Goal: Task Accomplishment & Management: Complete application form

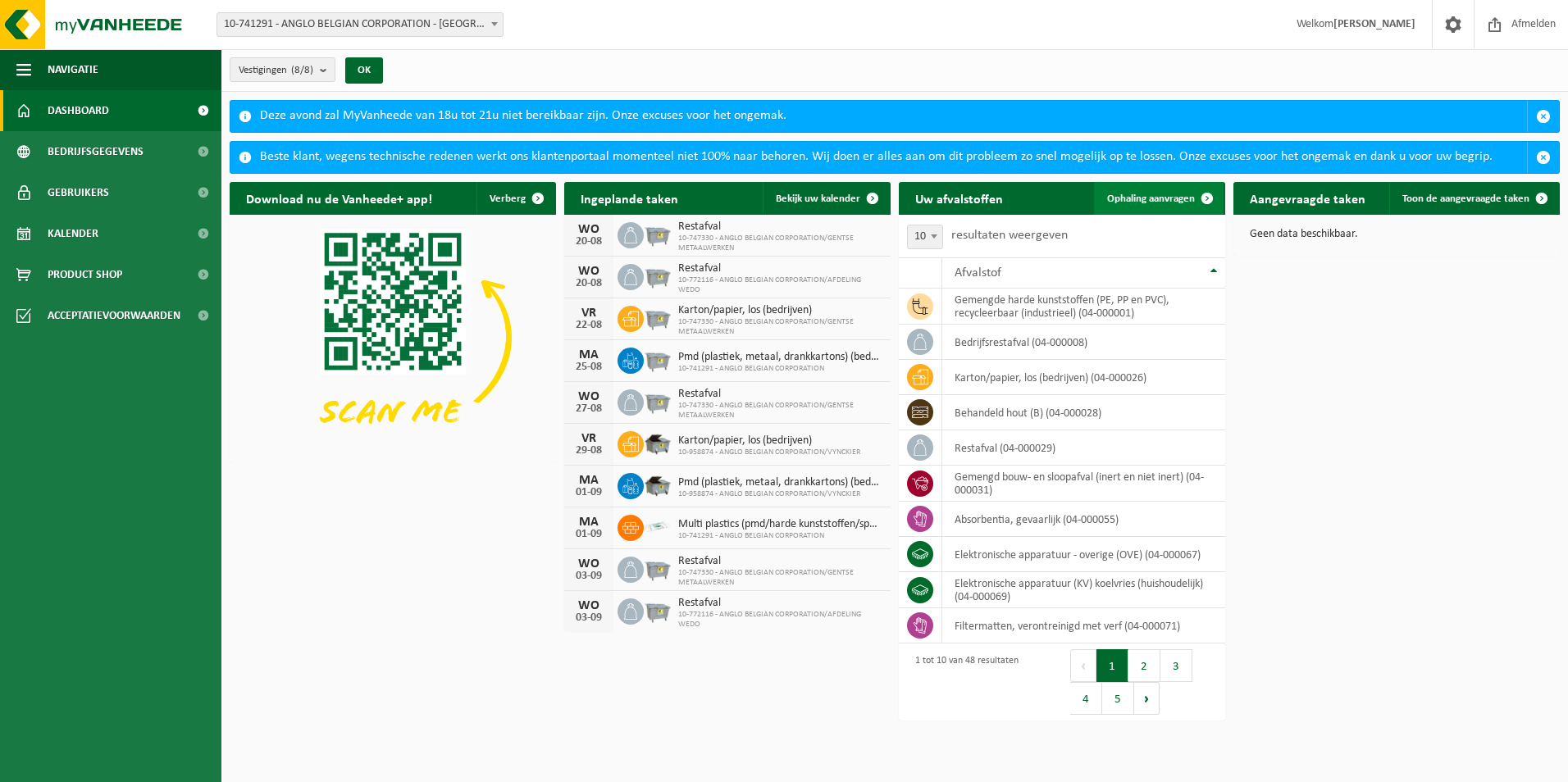
click at [1168, 199] on span "Ophaling aanvragen" at bounding box center [1151, 199] width 88 height 10
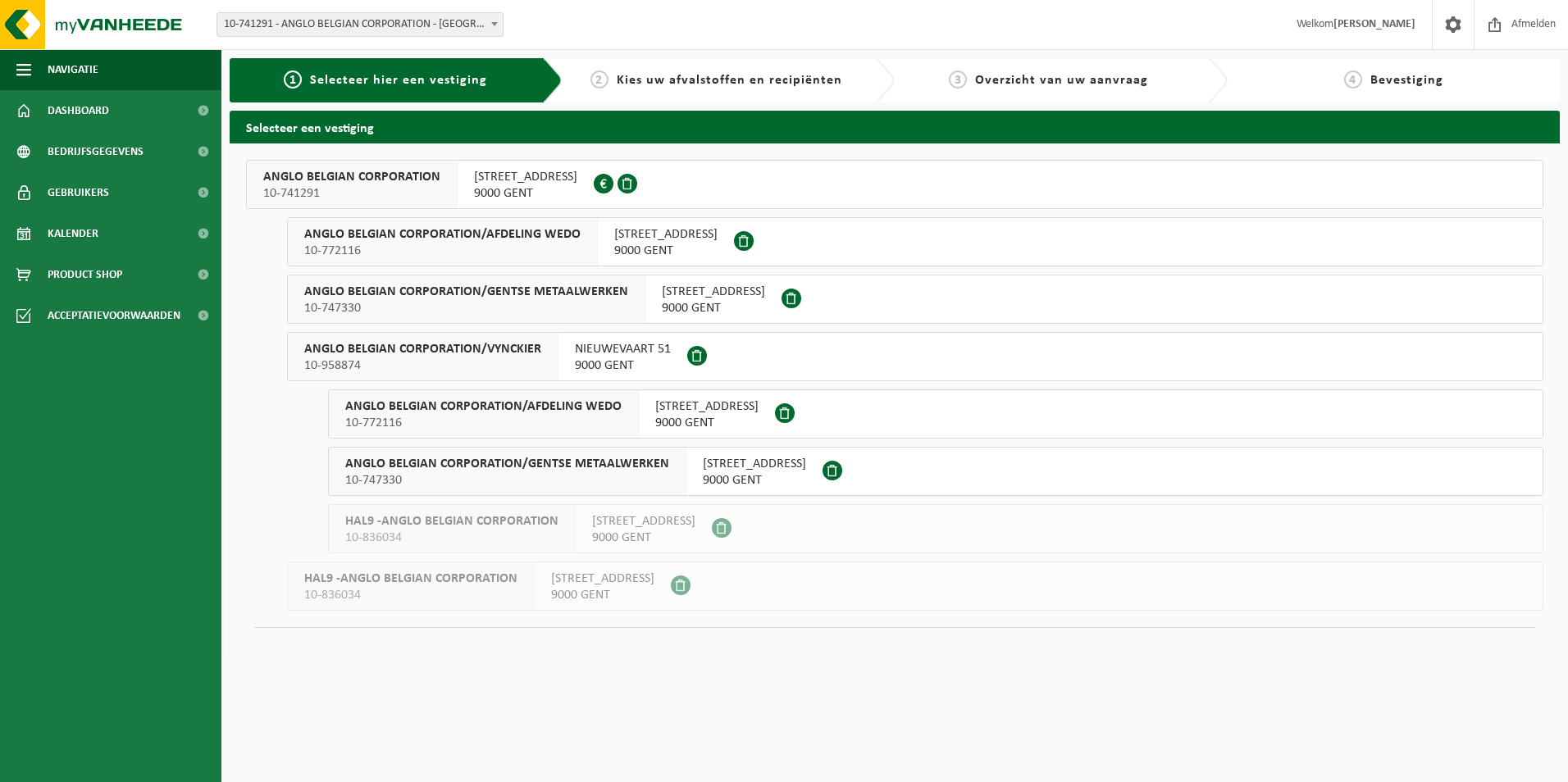
click at [661, 197] on button "ANGLO BELGIAN CORPORATION 10-741291 WIEDAUWKAAI 43 9000 GENT 0420.246.659" at bounding box center [895, 184] width 1297 height 49
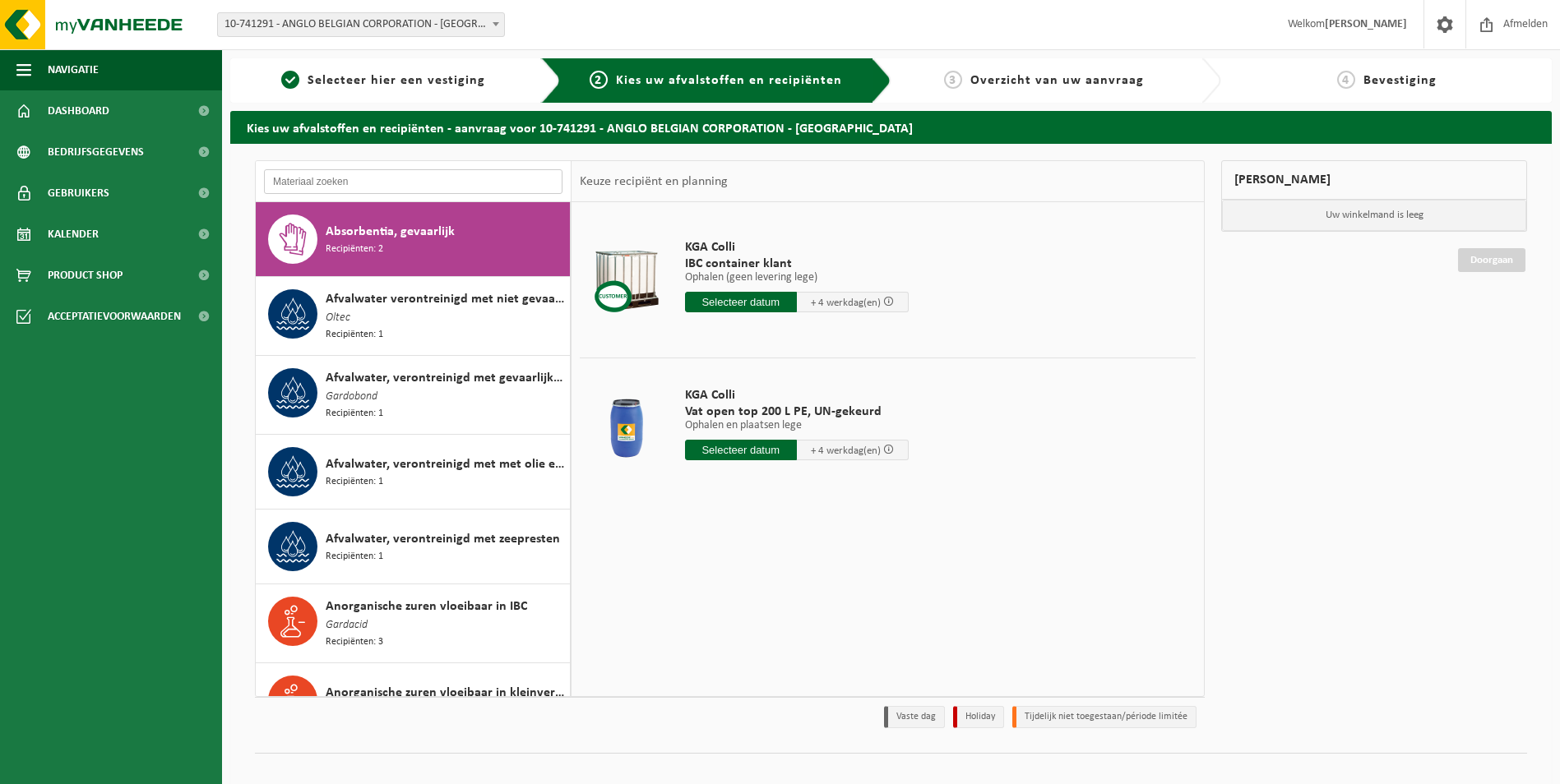
click at [392, 177] on input "text" at bounding box center [413, 182] width 299 height 24
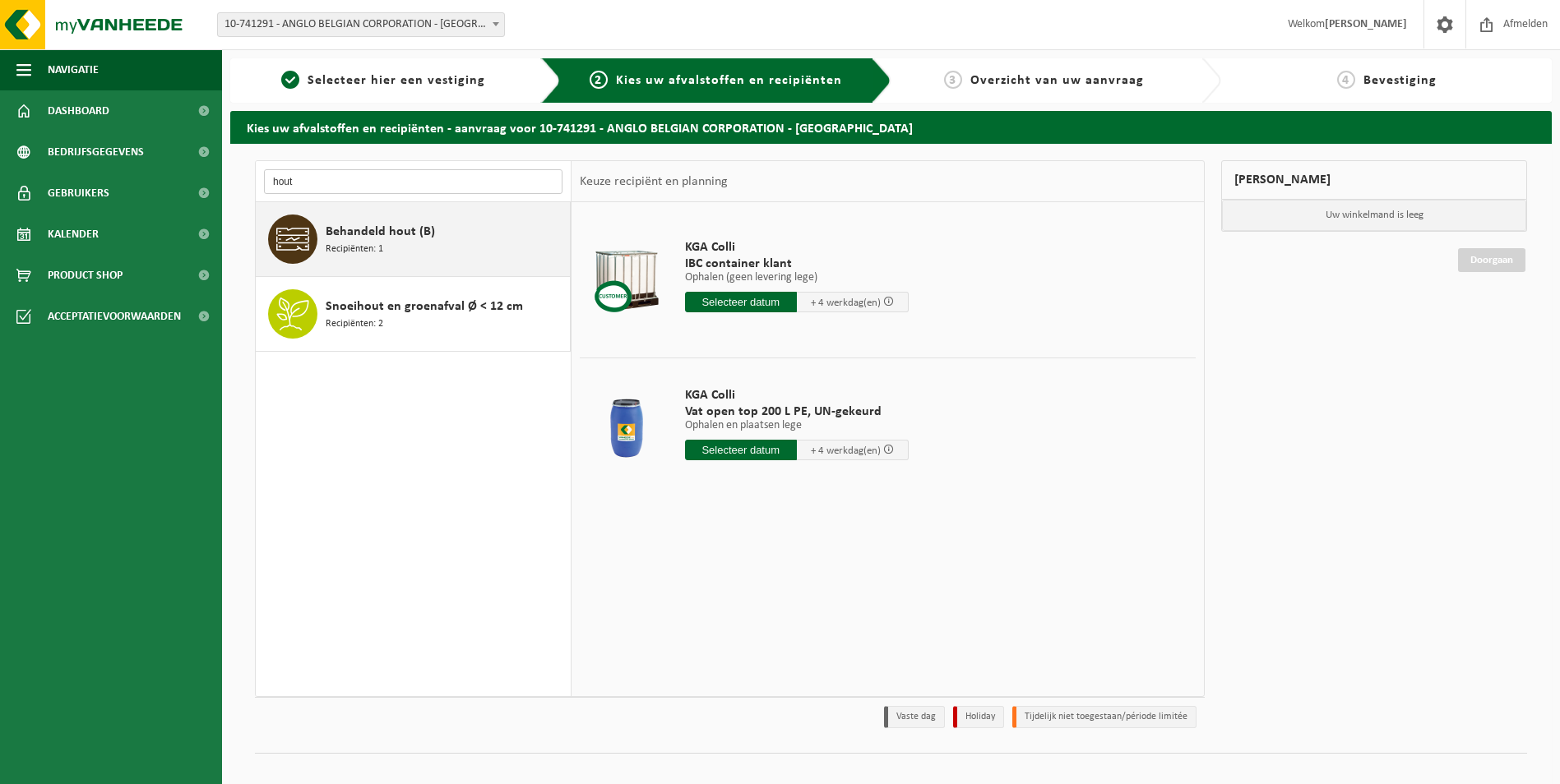
type input "hout"
click at [412, 229] on span "Behandeld hout (B)" at bounding box center [380, 231] width 109 height 20
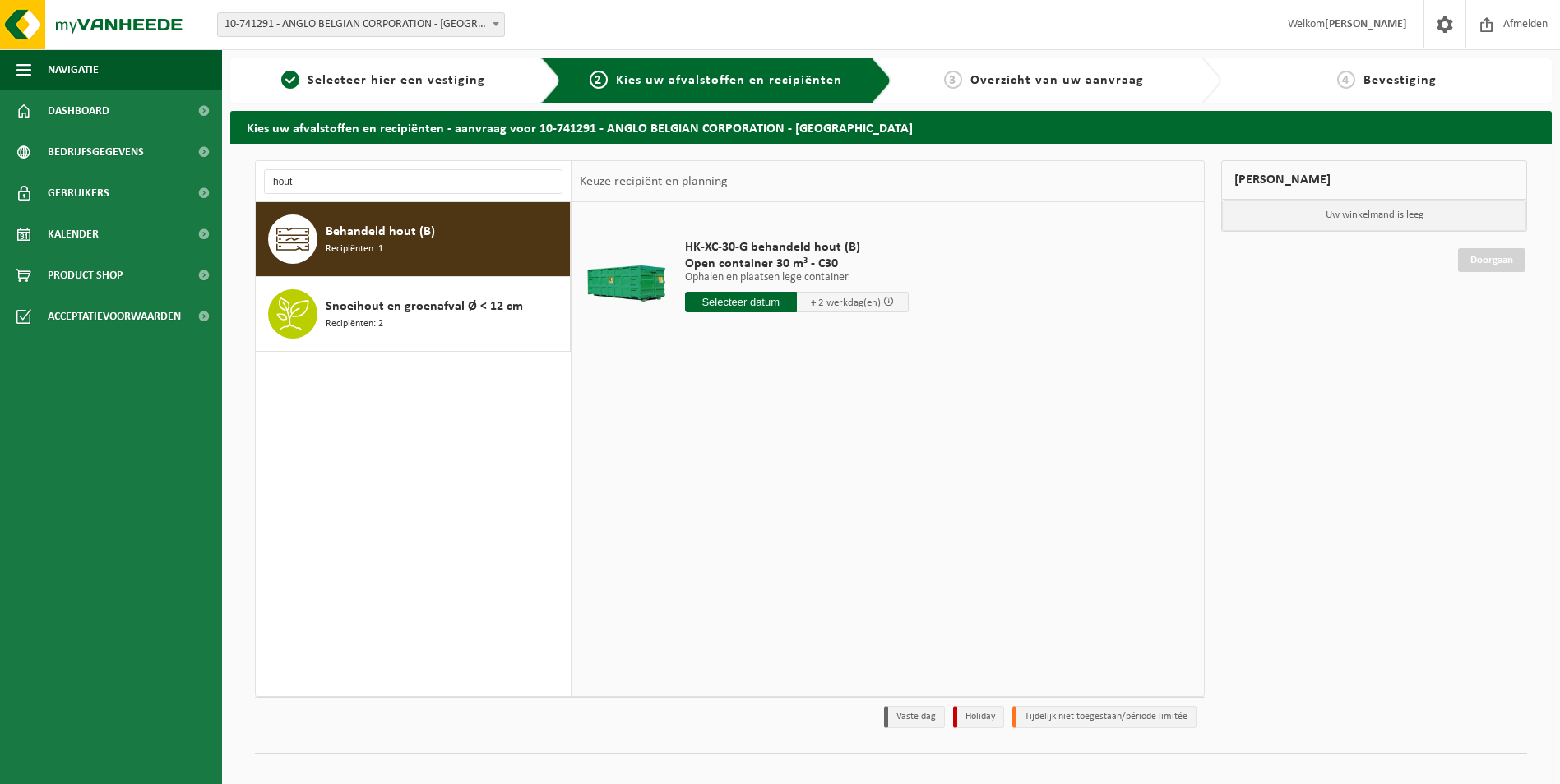
click at [773, 305] on input "text" at bounding box center [740, 302] width 112 height 21
click at [726, 479] on div "28 29 30 31 1 2 3 4 5 6 7 8 9 10 11 12 13 14 15 16 17 18 19 20 21 22 23 24 25 2…" at bounding box center [787, 448] width 203 height 132
click at [760, 477] on div "20" at bounding box center [757, 474] width 29 height 26
type input "Van 2025-08-20"
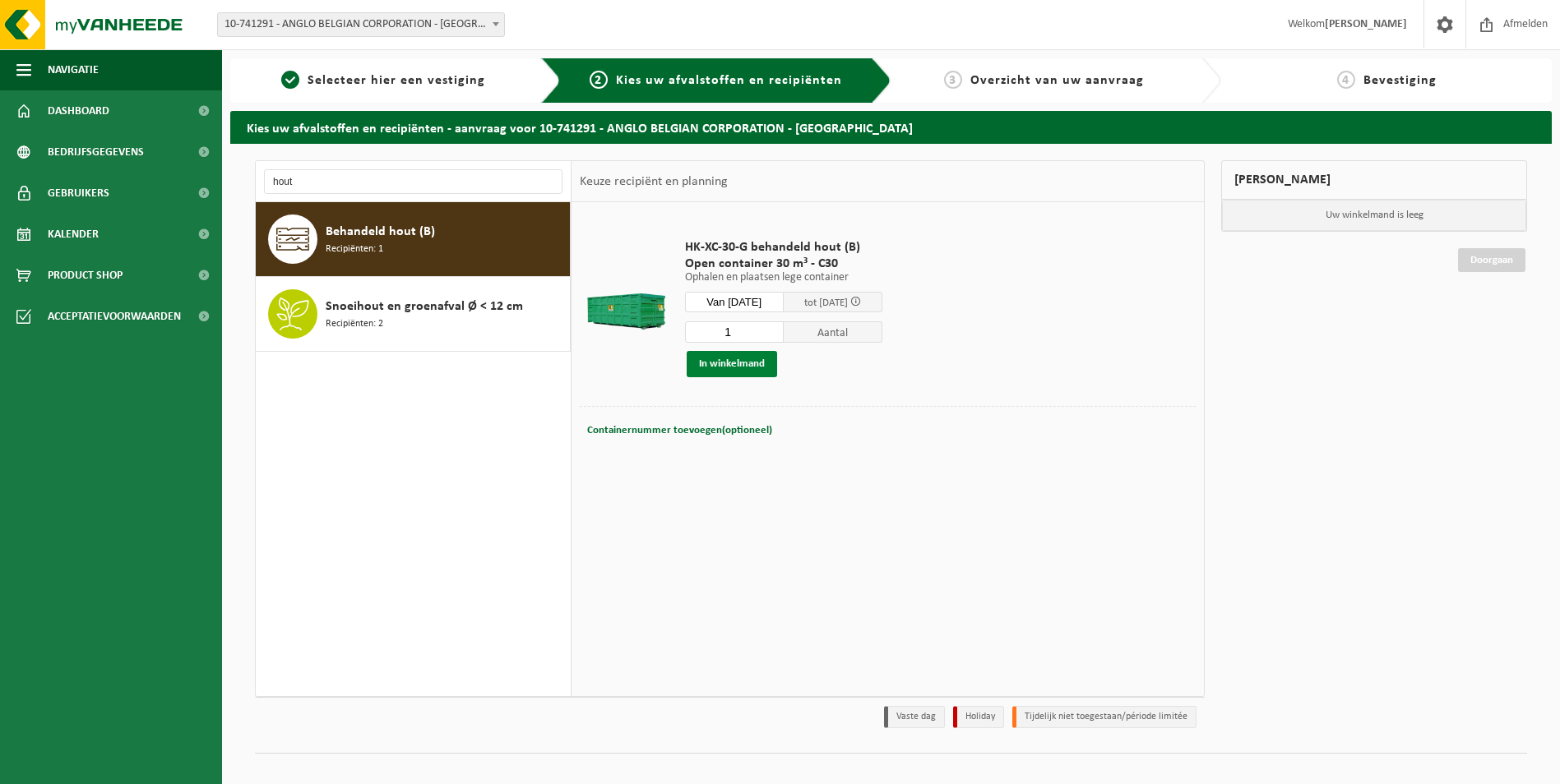
click at [756, 363] on button "In winkelmand" at bounding box center [732, 364] width 90 height 26
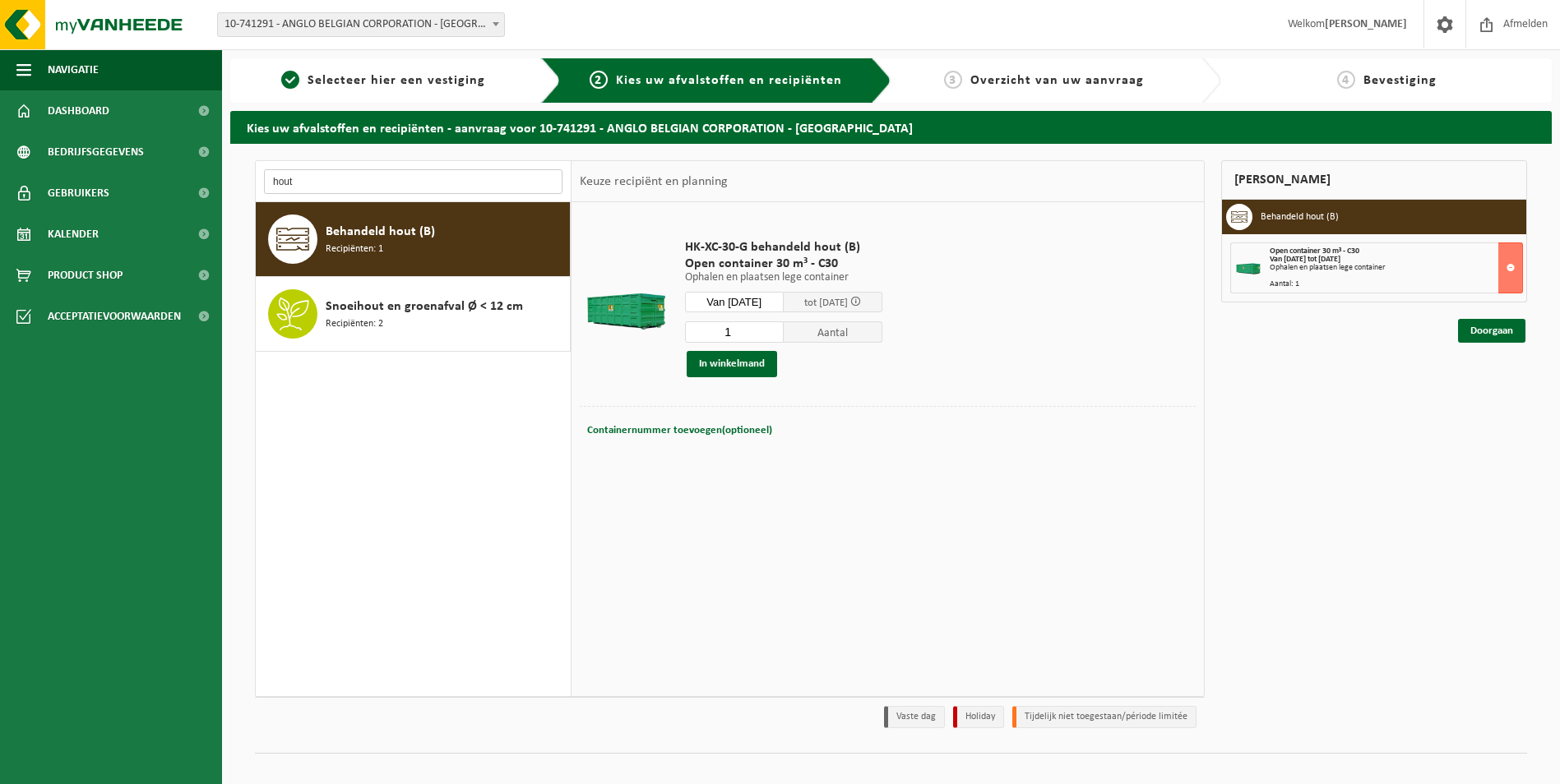
click at [363, 183] on input "hout" at bounding box center [413, 182] width 299 height 24
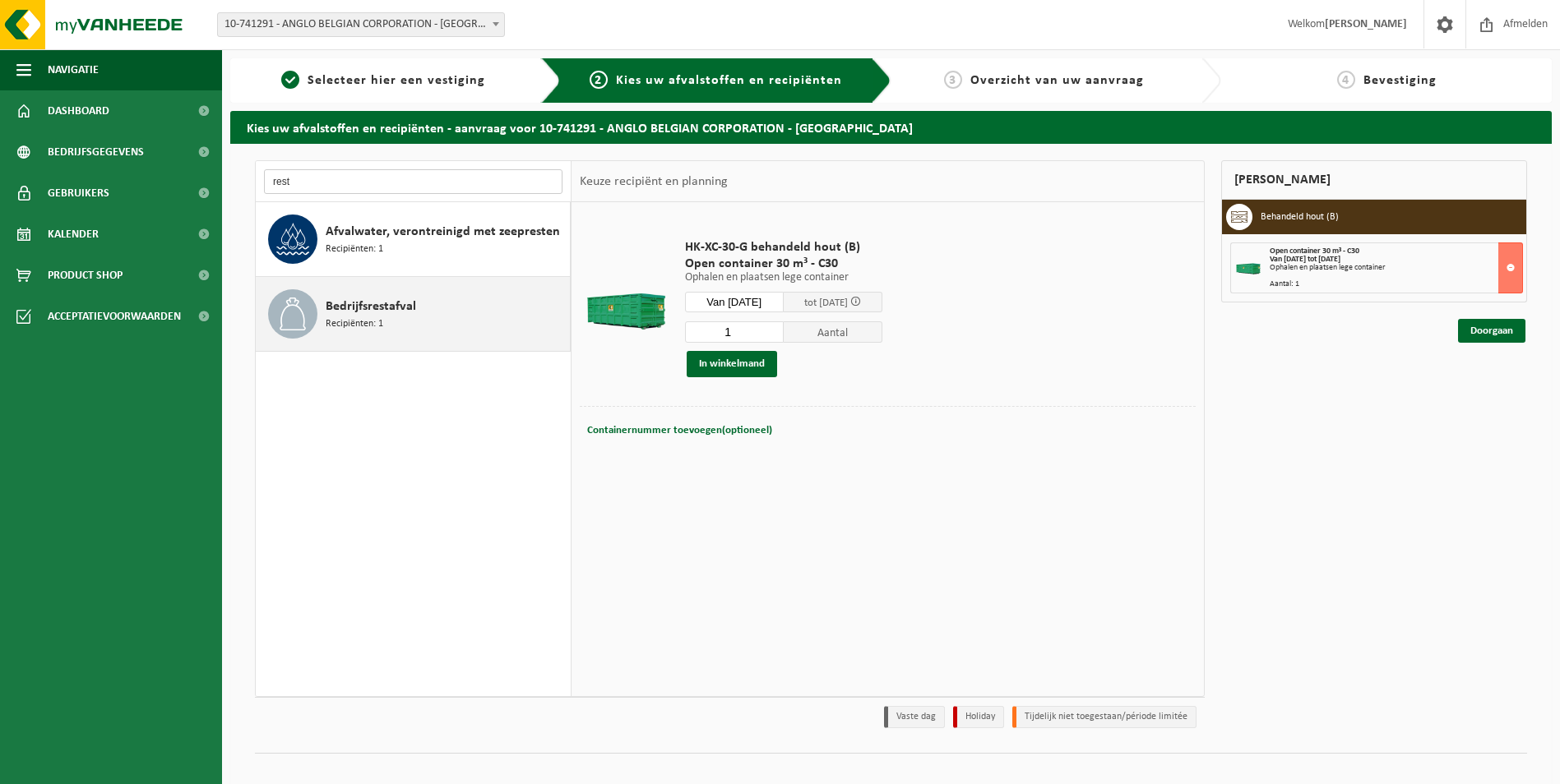
type input "rest"
click at [393, 314] on span "Bedrijfsrestafval" at bounding box center [371, 306] width 90 height 20
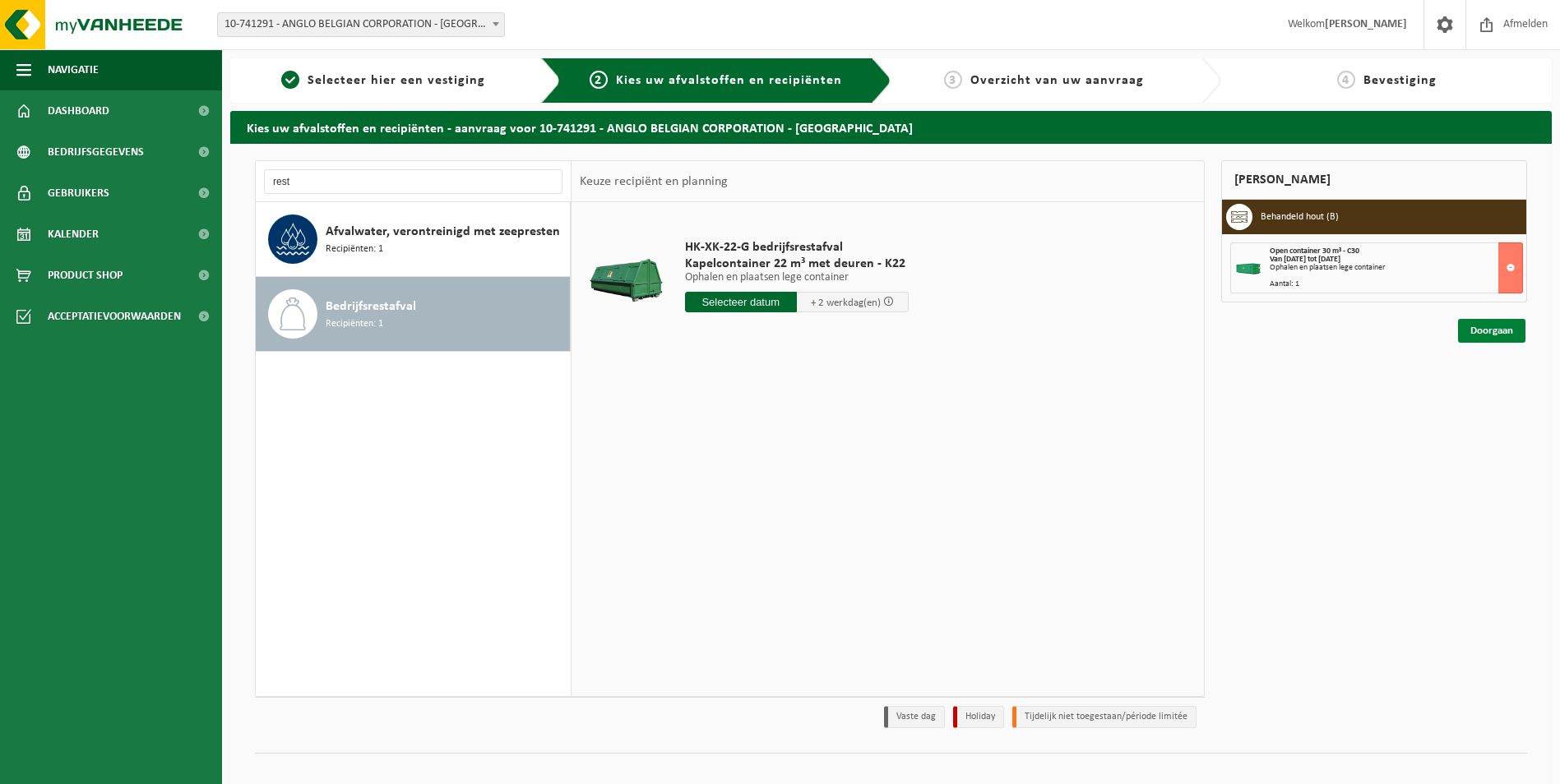
click at [1495, 325] on link "Doorgaan" at bounding box center [1492, 331] width 68 height 24
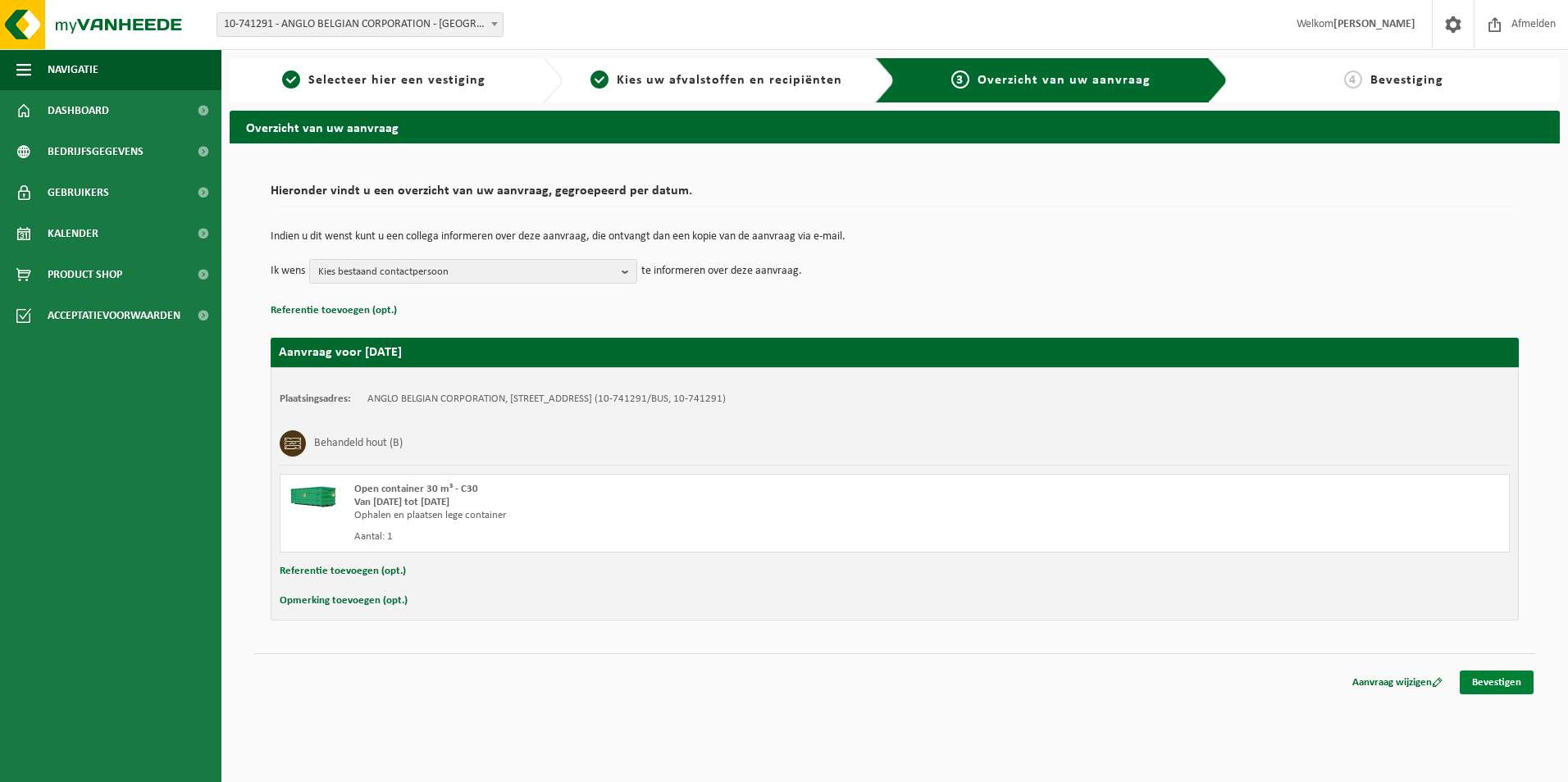
click at [1492, 685] on link "Bevestigen" at bounding box center [1495, 683] width 73 height 24
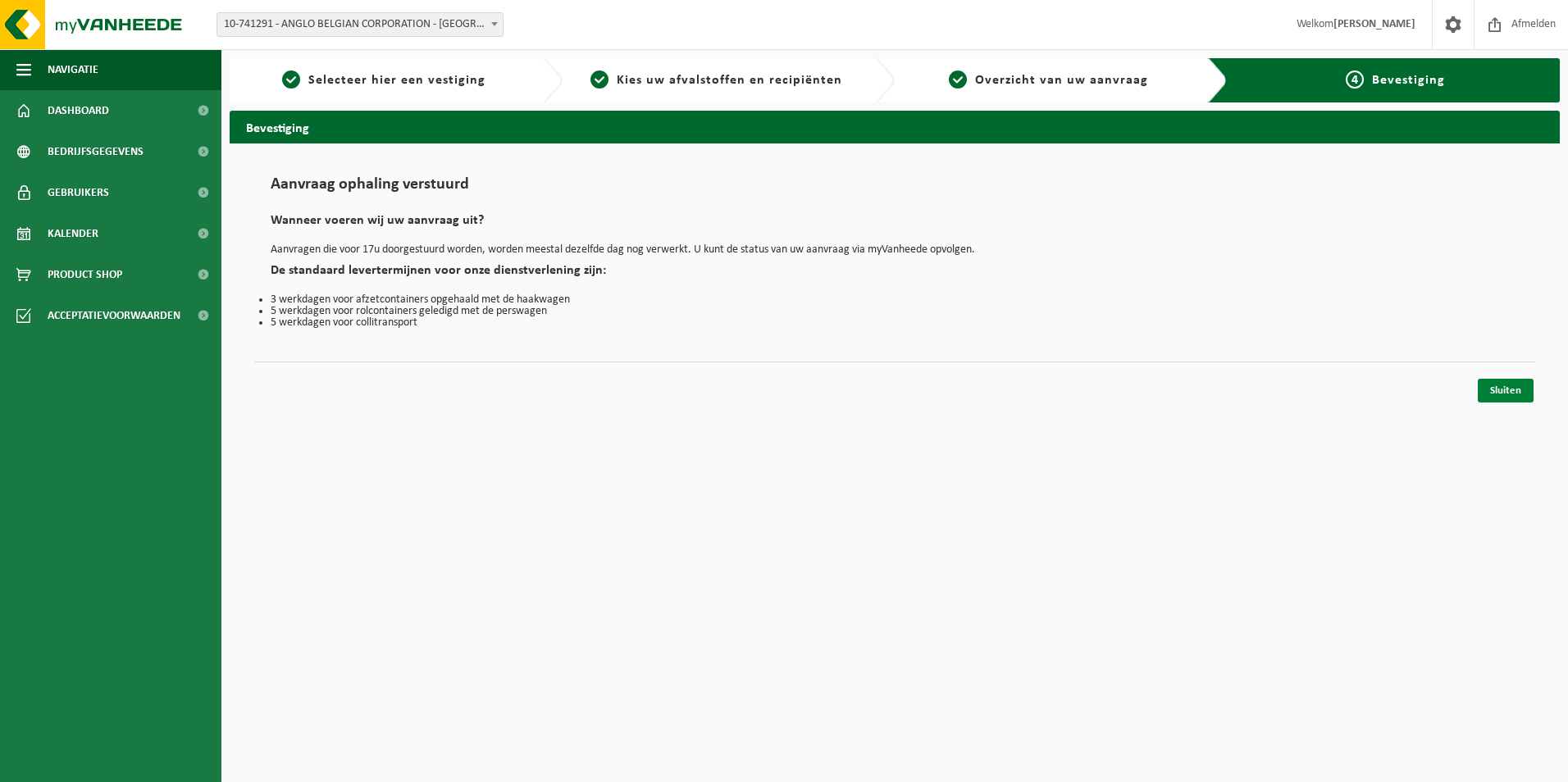
click at [1505, 398] on link "Sluiten" at bounding box center [1505, 391] width 56 height 24
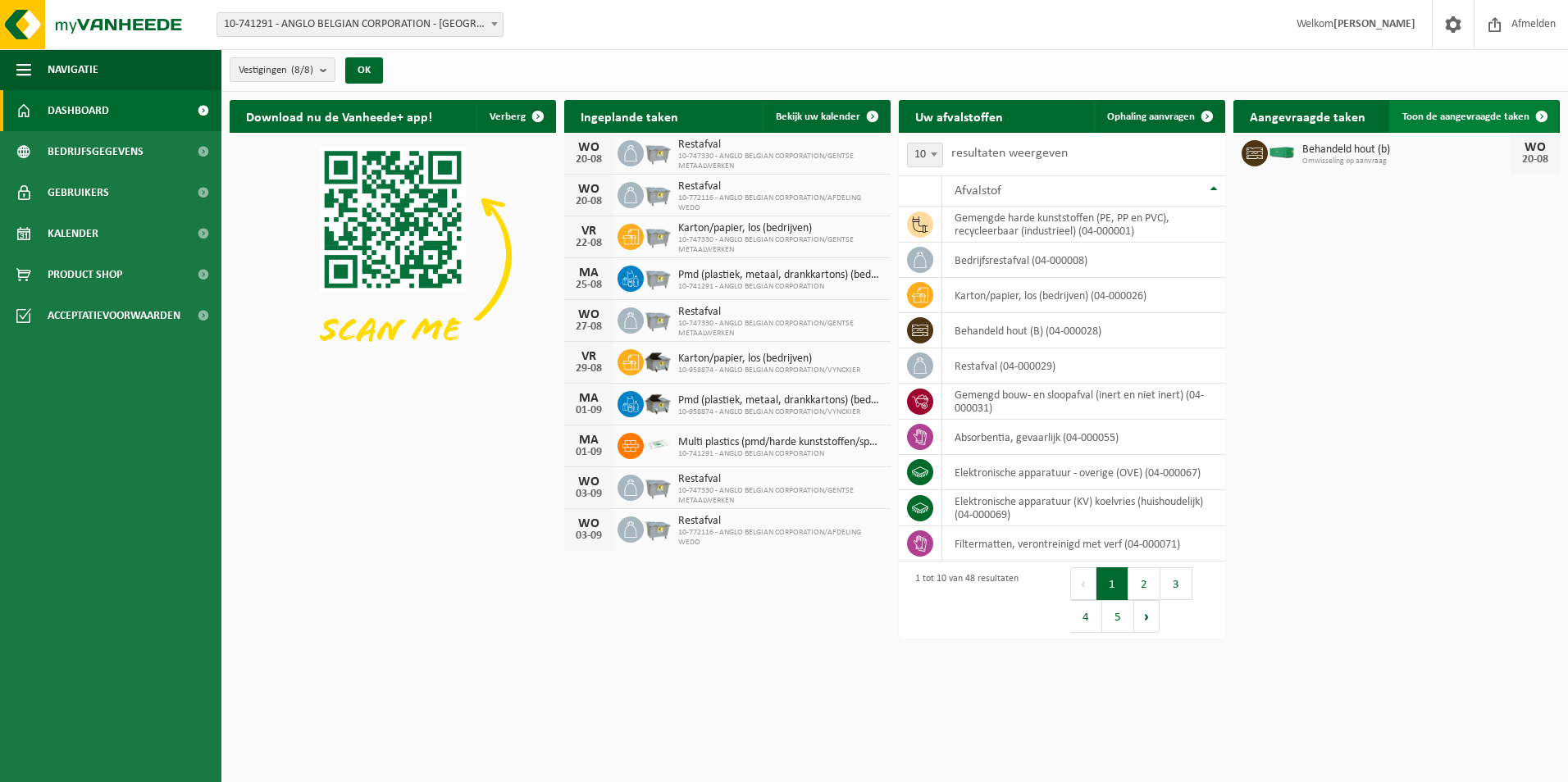
click at [1483, 117] on span "Toon de aangevraagde taken" at bounding box center [1465, 117] width 127 height 10
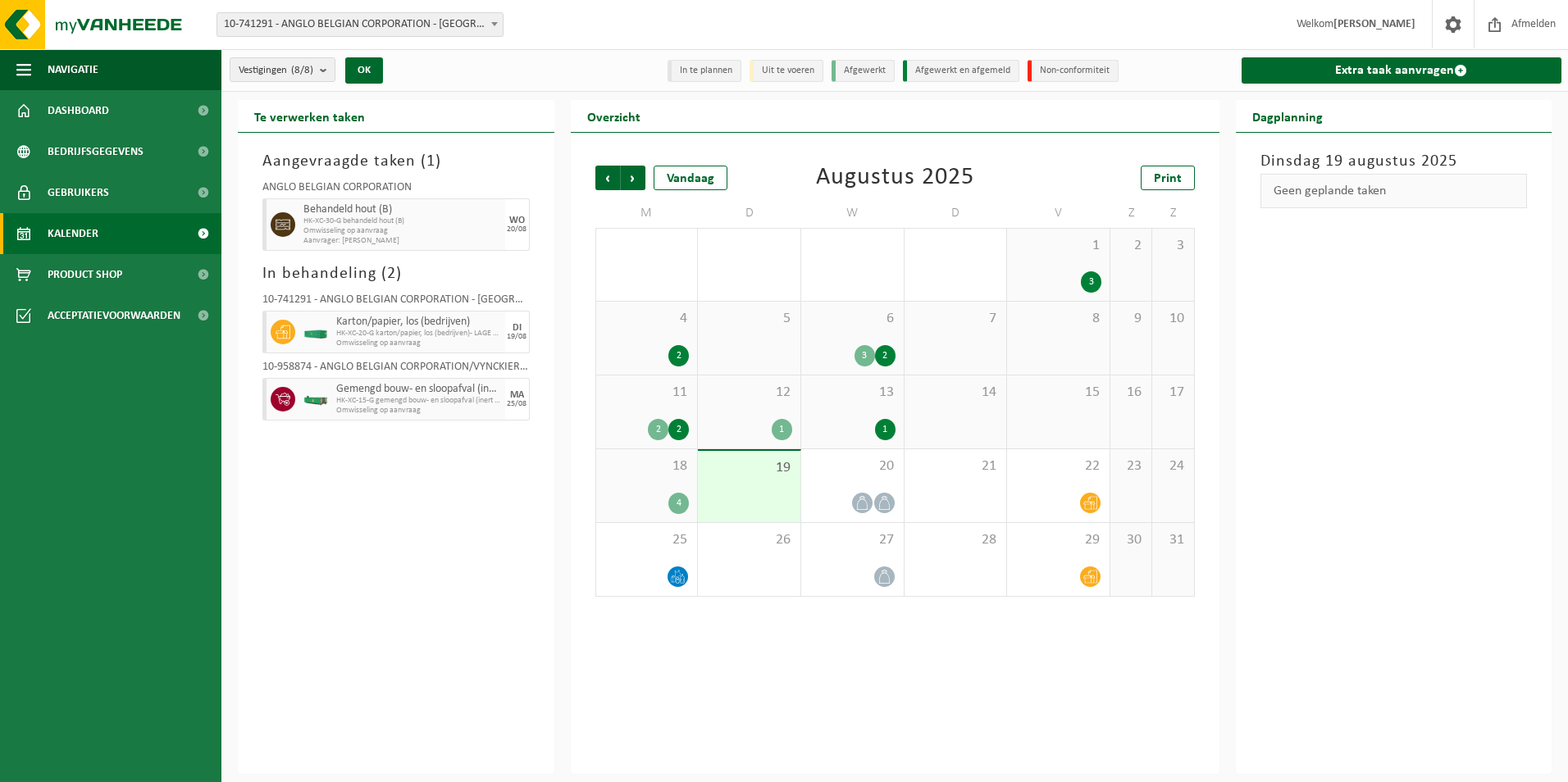
click at [676, 500] on div "4" at bounding box center [679, 503] width 21 height 22
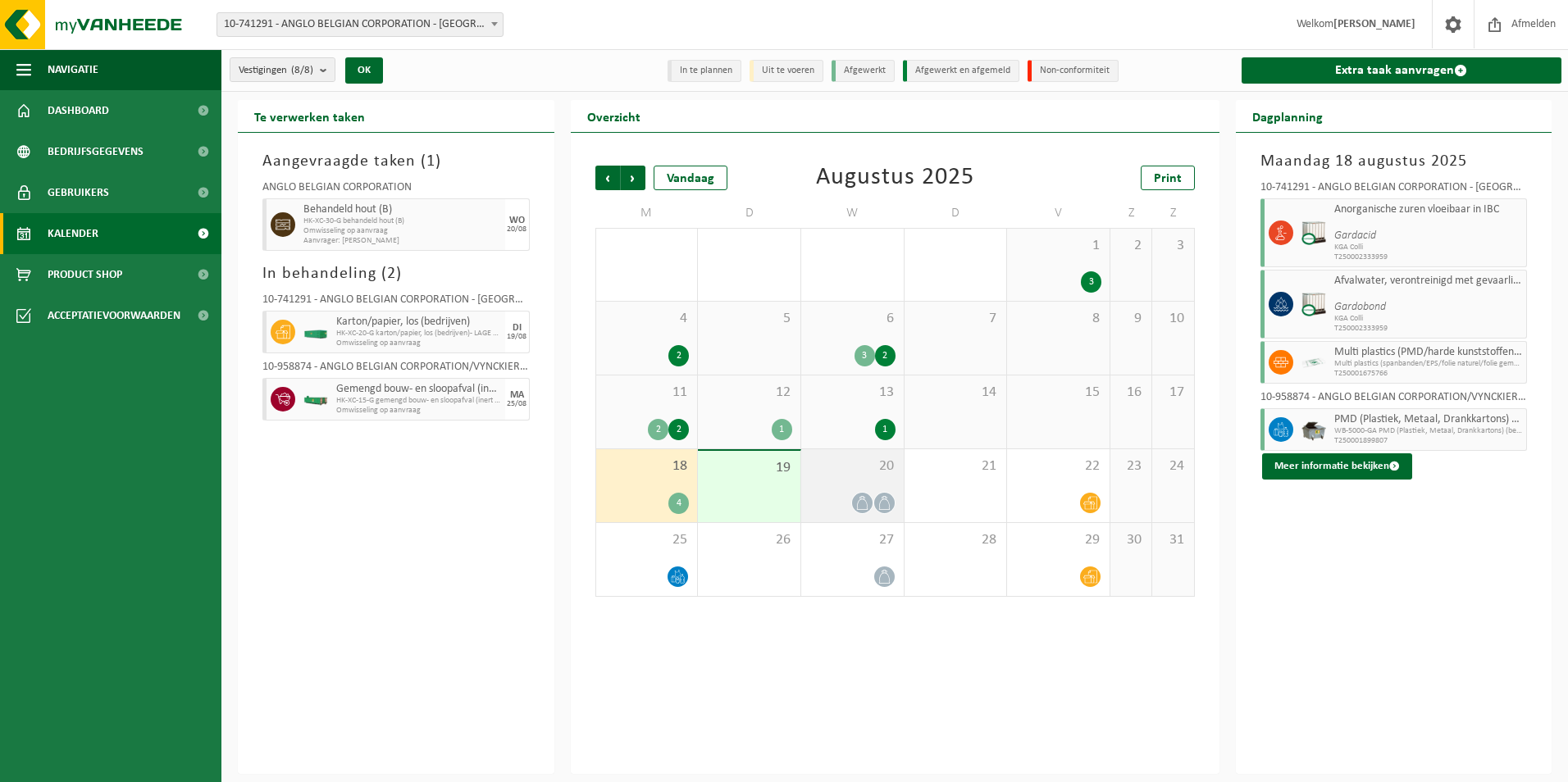
click at [825, 495] on div at bounding box center [852, 503] width 86 height 22
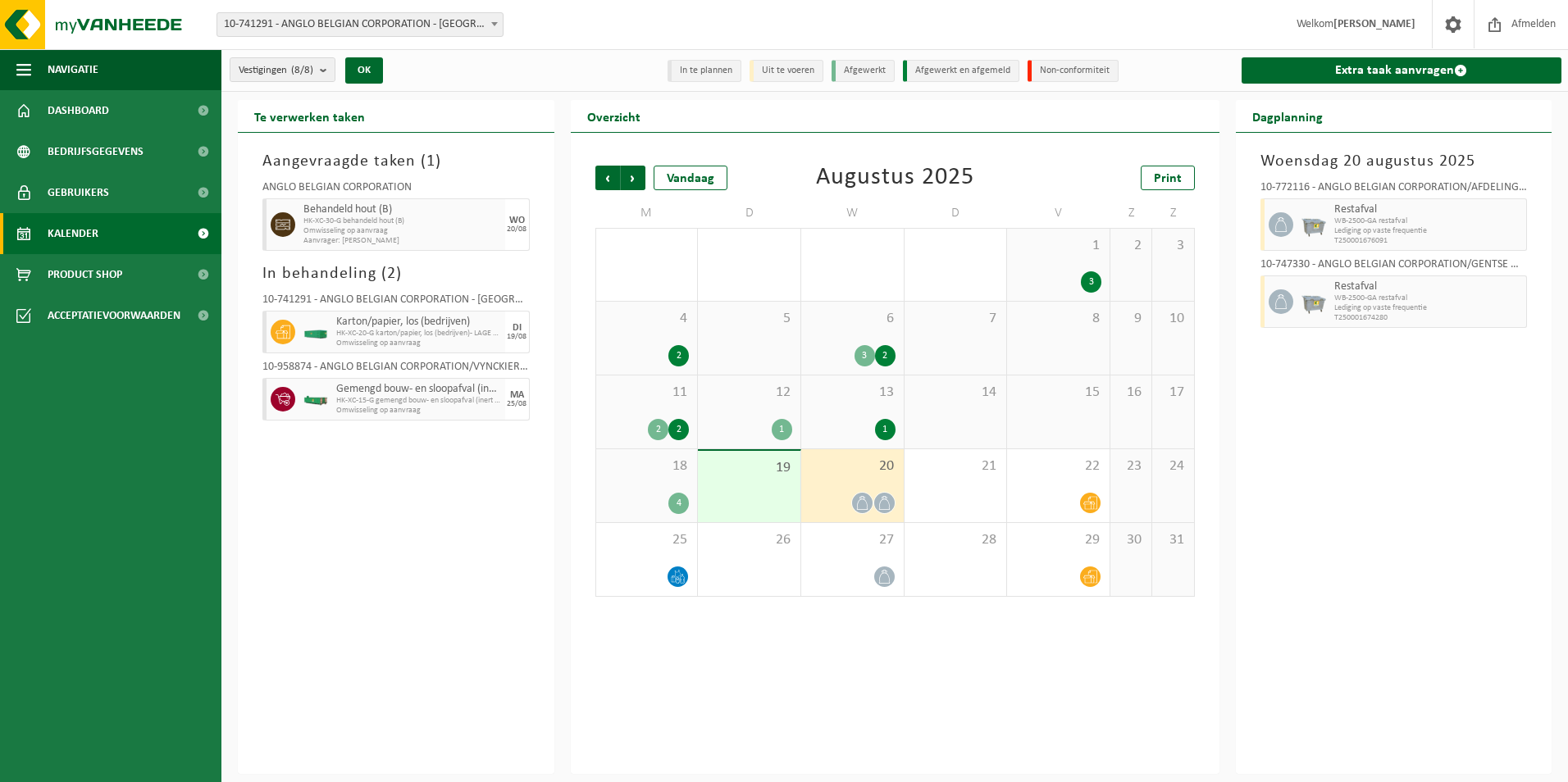
click at [887, 502] on icon at bounding box center [884, 503] width 14 height 14
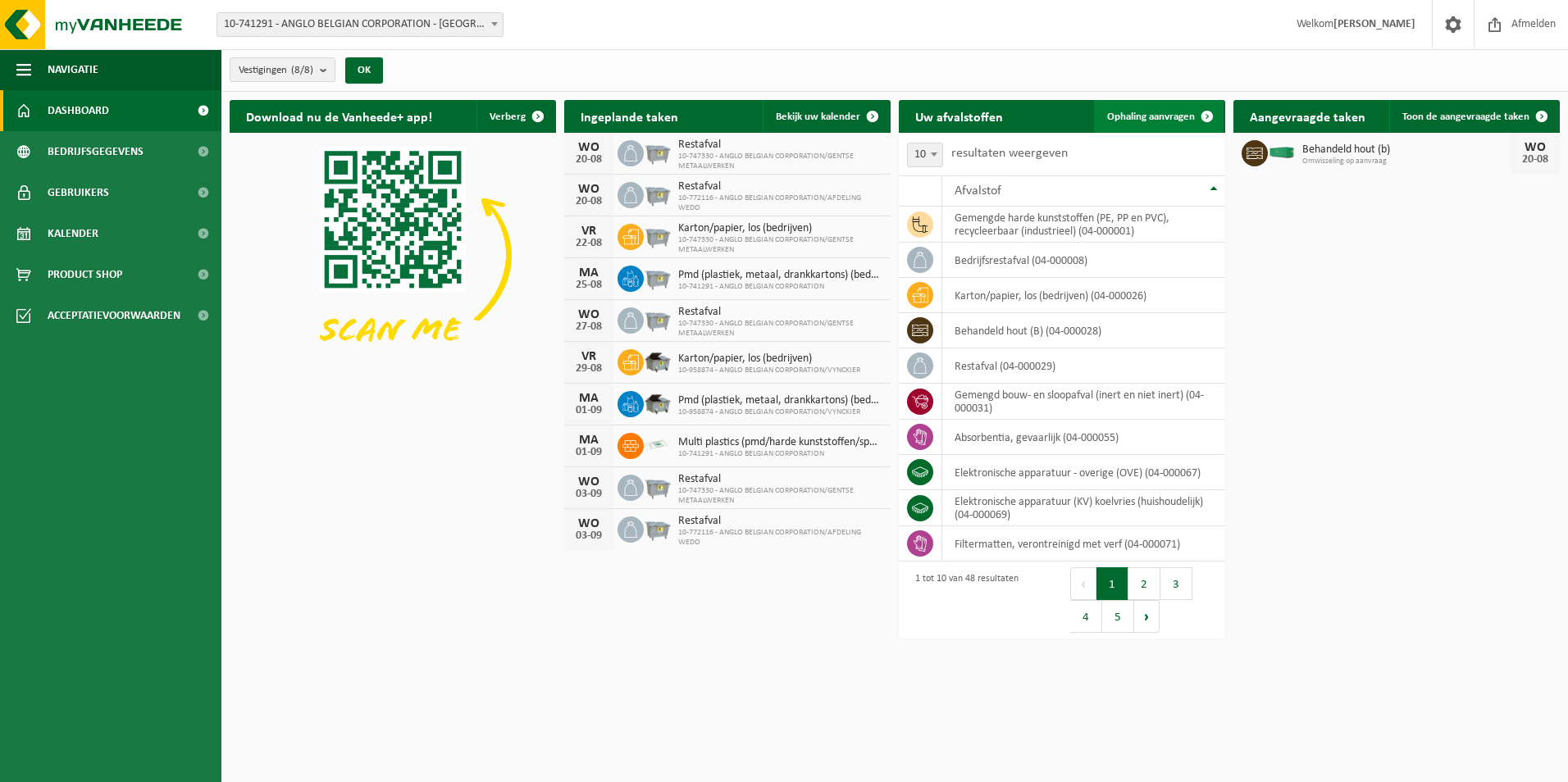
click at [1172, 116] on span "Ophaling aanvragen" at bounding box center [1151, 117] width 88 height 10
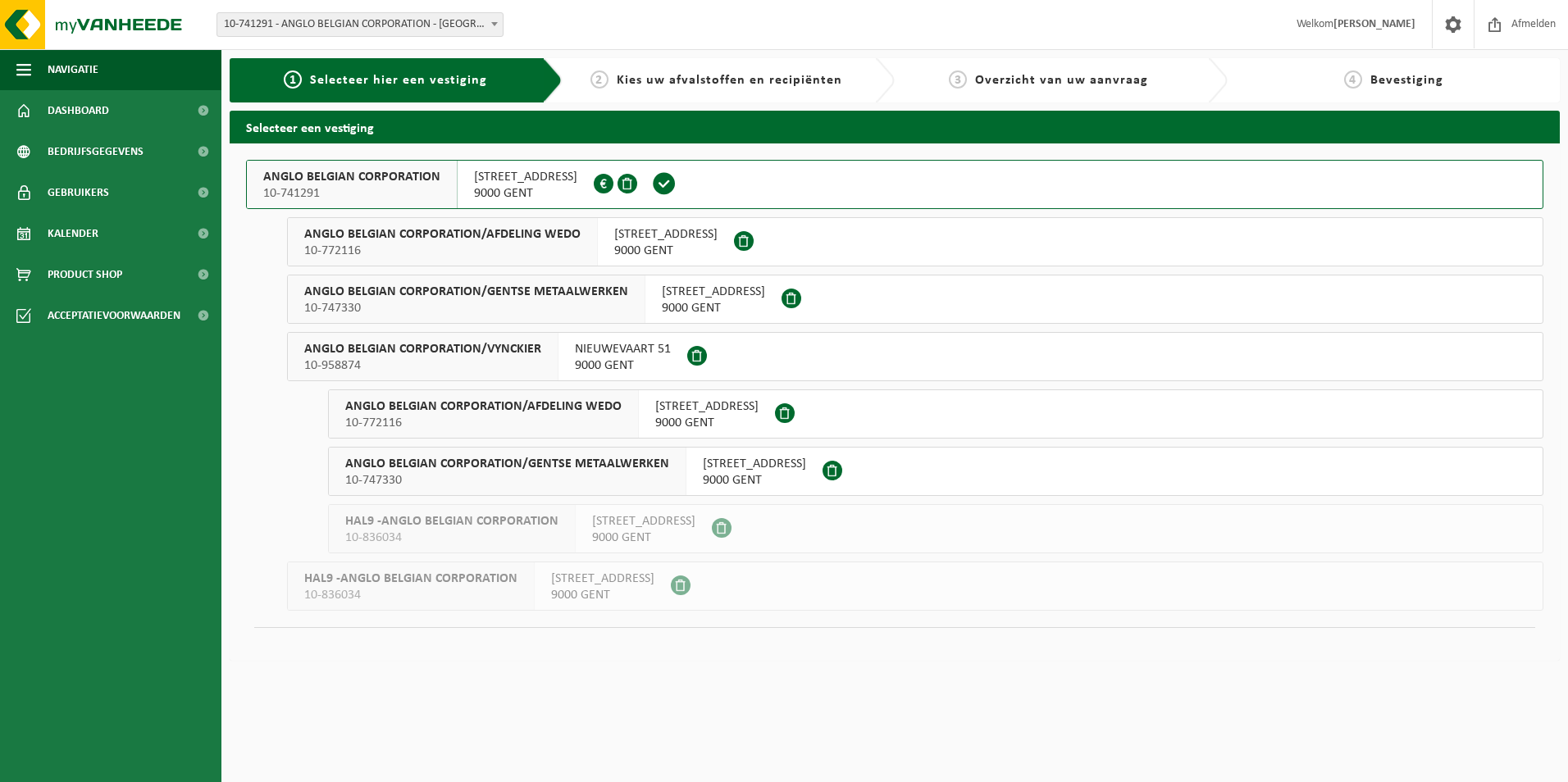
click at [715, 185] on button "ANGLO BELGIAN CORPORATION 10-741291 WIEDAUWKAAI 43 9000 GENT 0420.246.659" at bounding box center [895, 184] width 1297 height 49
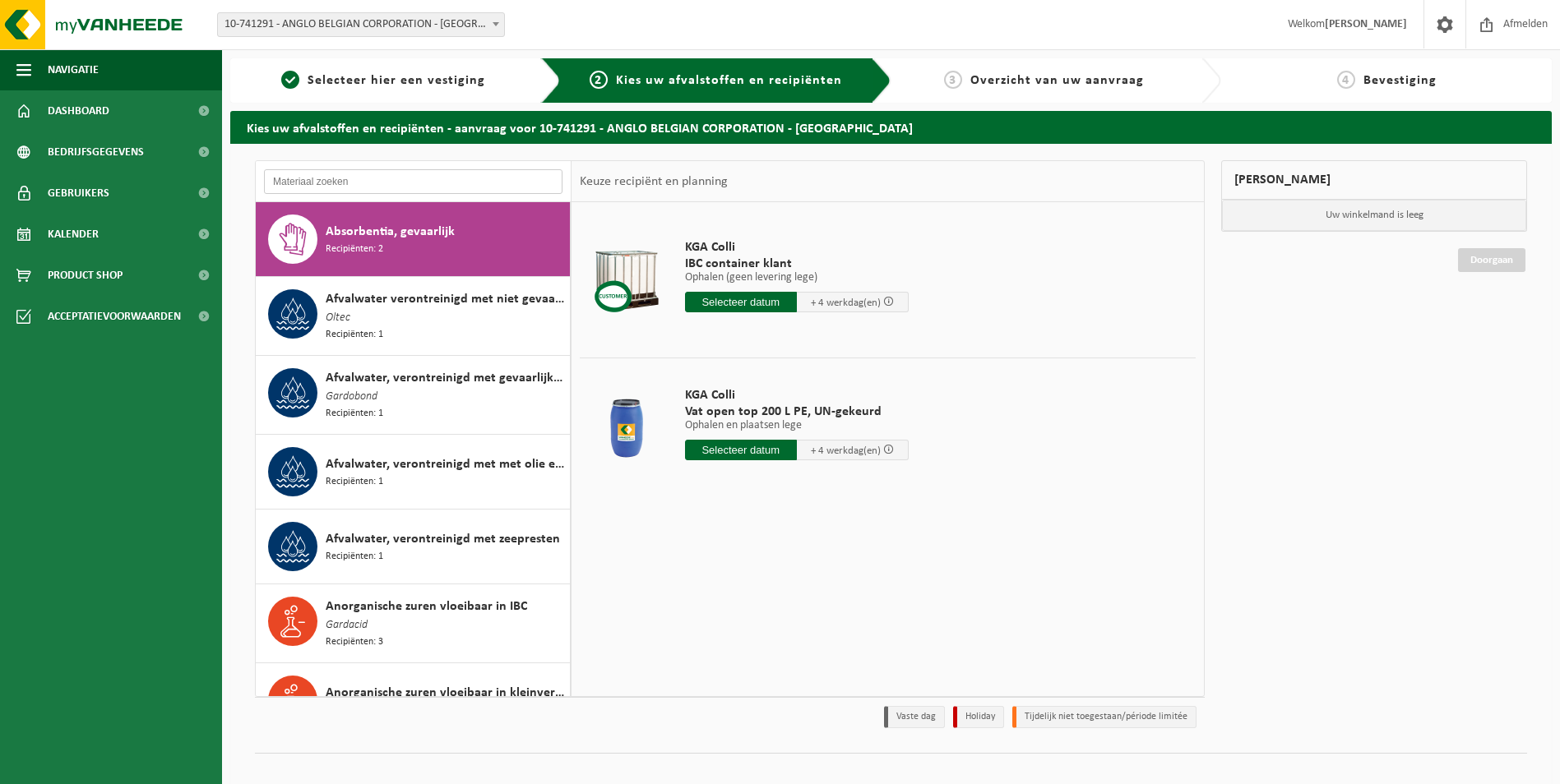
click at [441, 185] on input "text" at bounding box center [413, 182] width 299 height 24
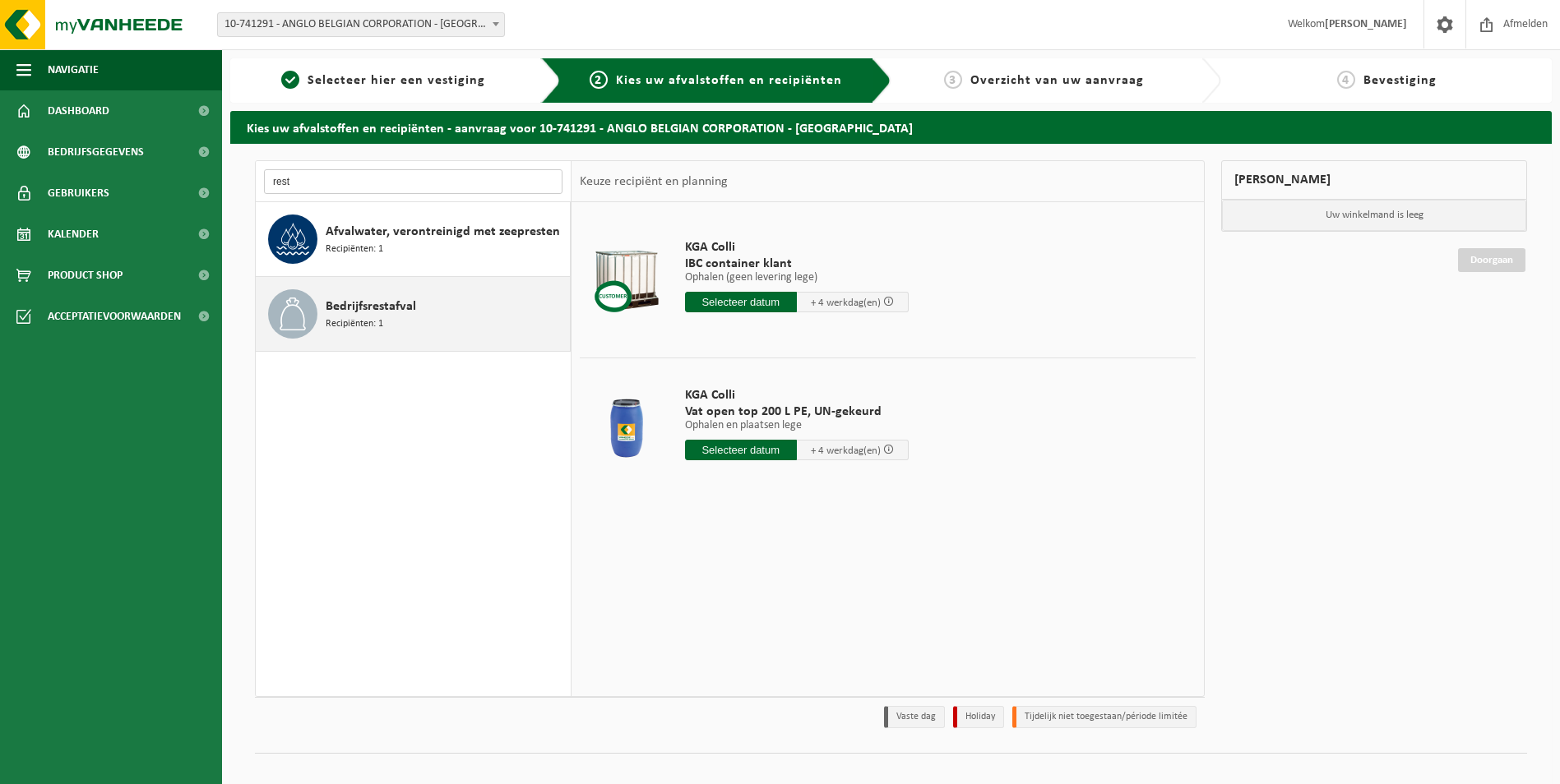
type input "rest"
click at [422, 306] on div "Bedrijfsrestafval Recipiënten: 1" at bounding box center [445, 313] width 240 height 49
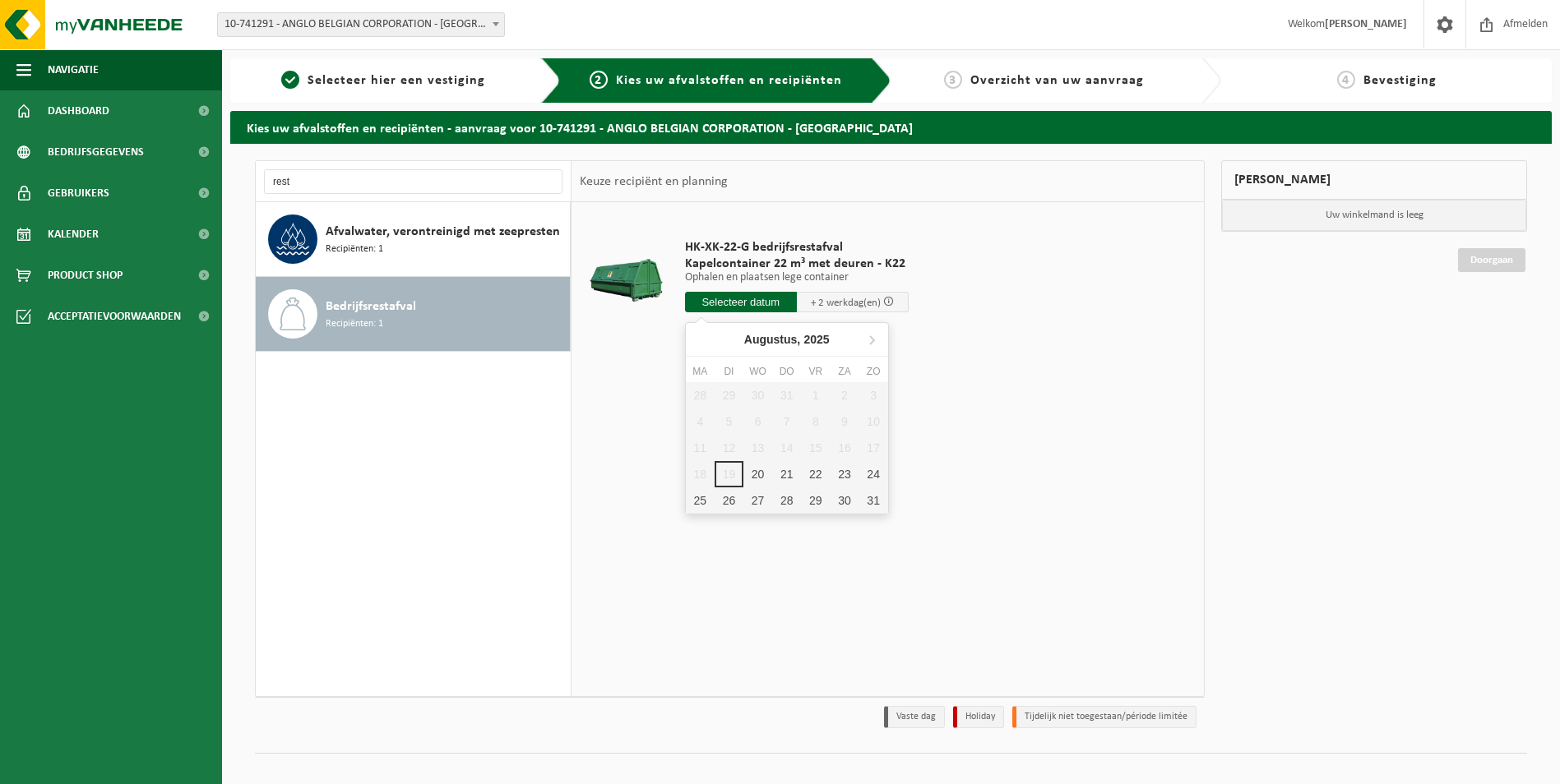
click at [700, 299] on input "text" at bounding box center [740, 302] width 112 height 21
click at [757, 471] on div "20" at bounding box center [757, 474] width 29 height 26
type input "Van 2025-08-20"
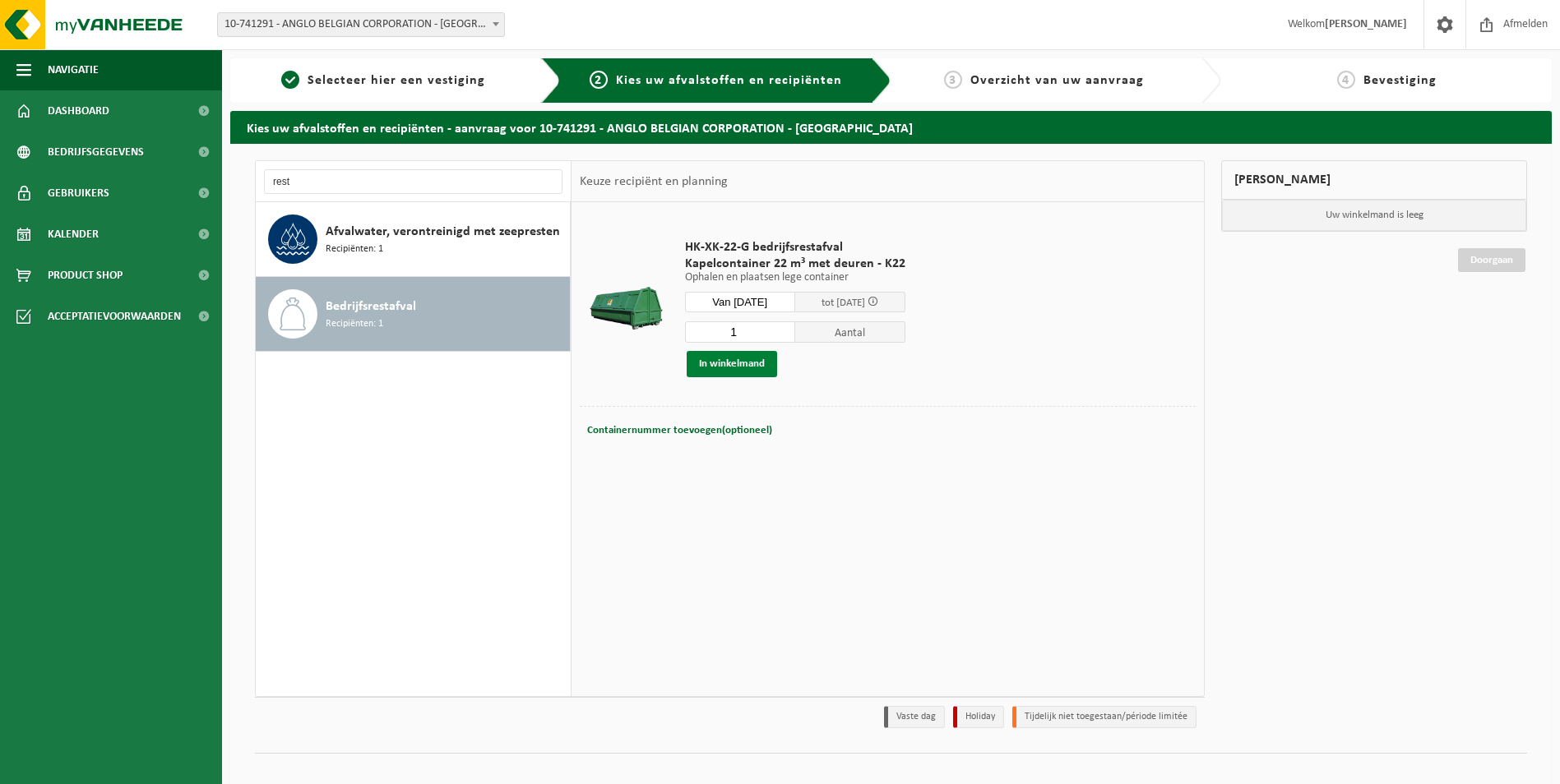
click at [726, 356] on button "In winkelmand" at bounding box center [732, 364] width 90 height 26
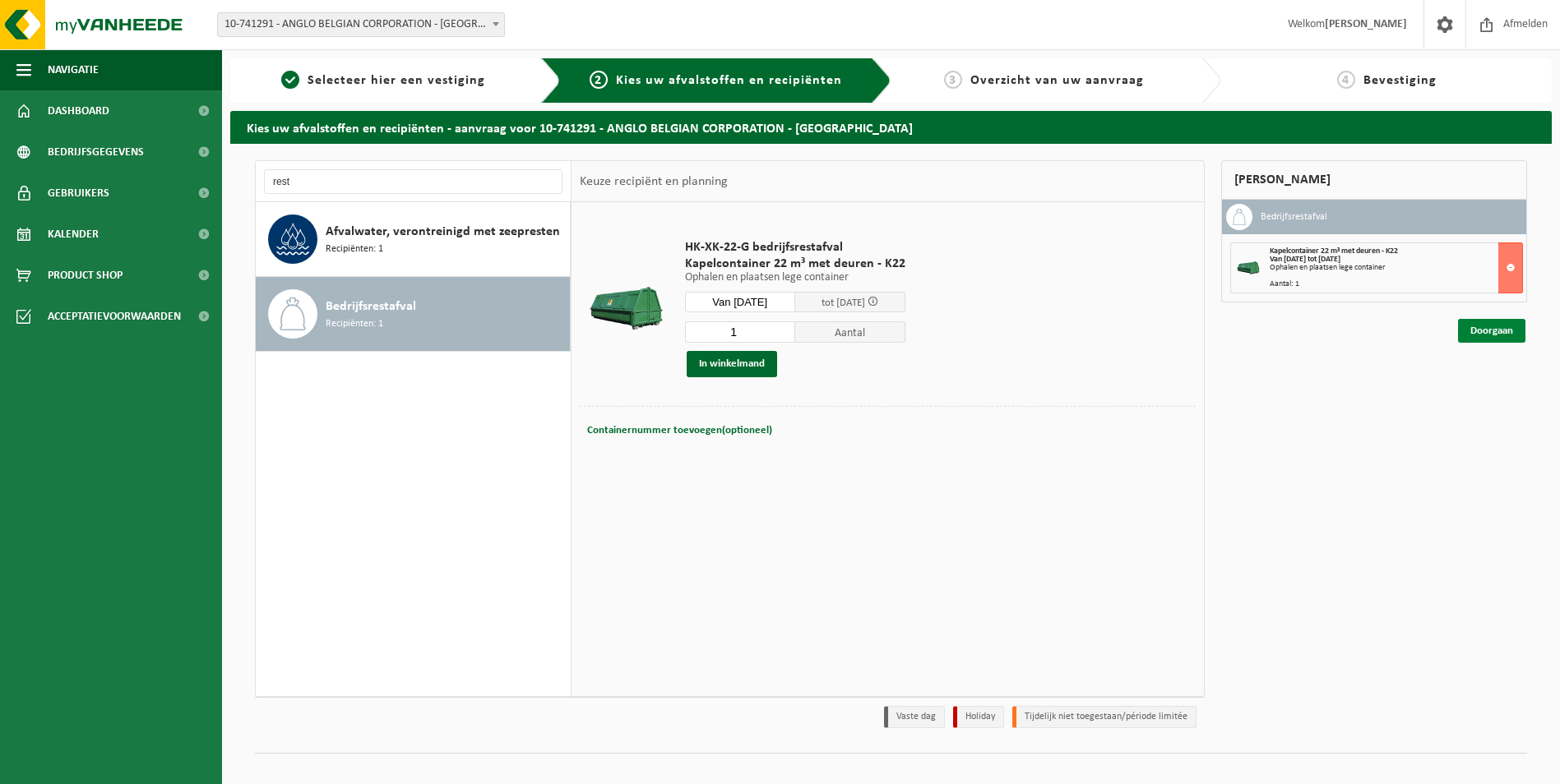
click at [1493, 330] on link "Doorgaan" at bounding box center [1492, 331] width 68 height 24
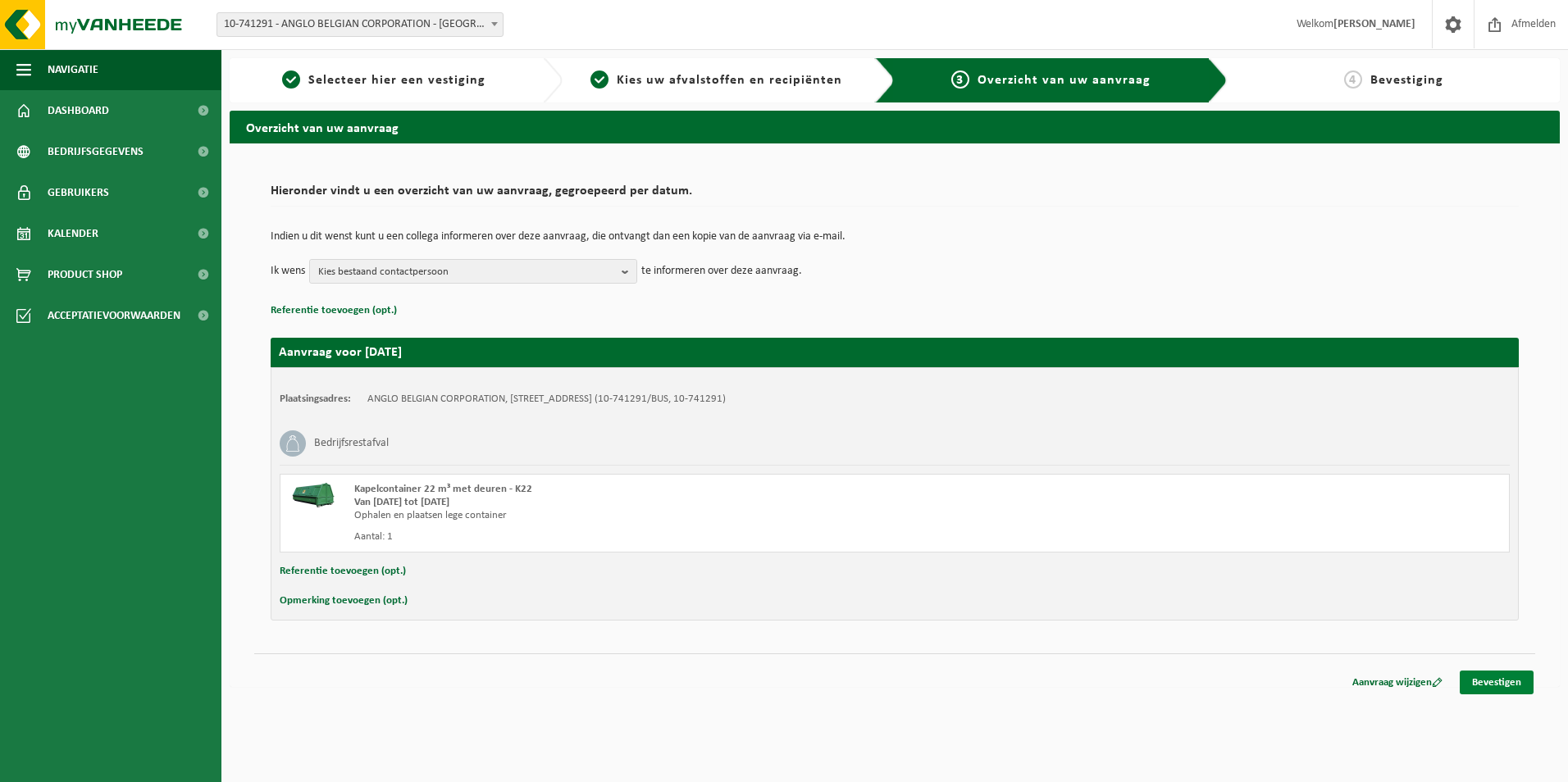
click at [1497, 679] on link "Bevestigen" at bounding box center [1495, 683] width 73 height 24
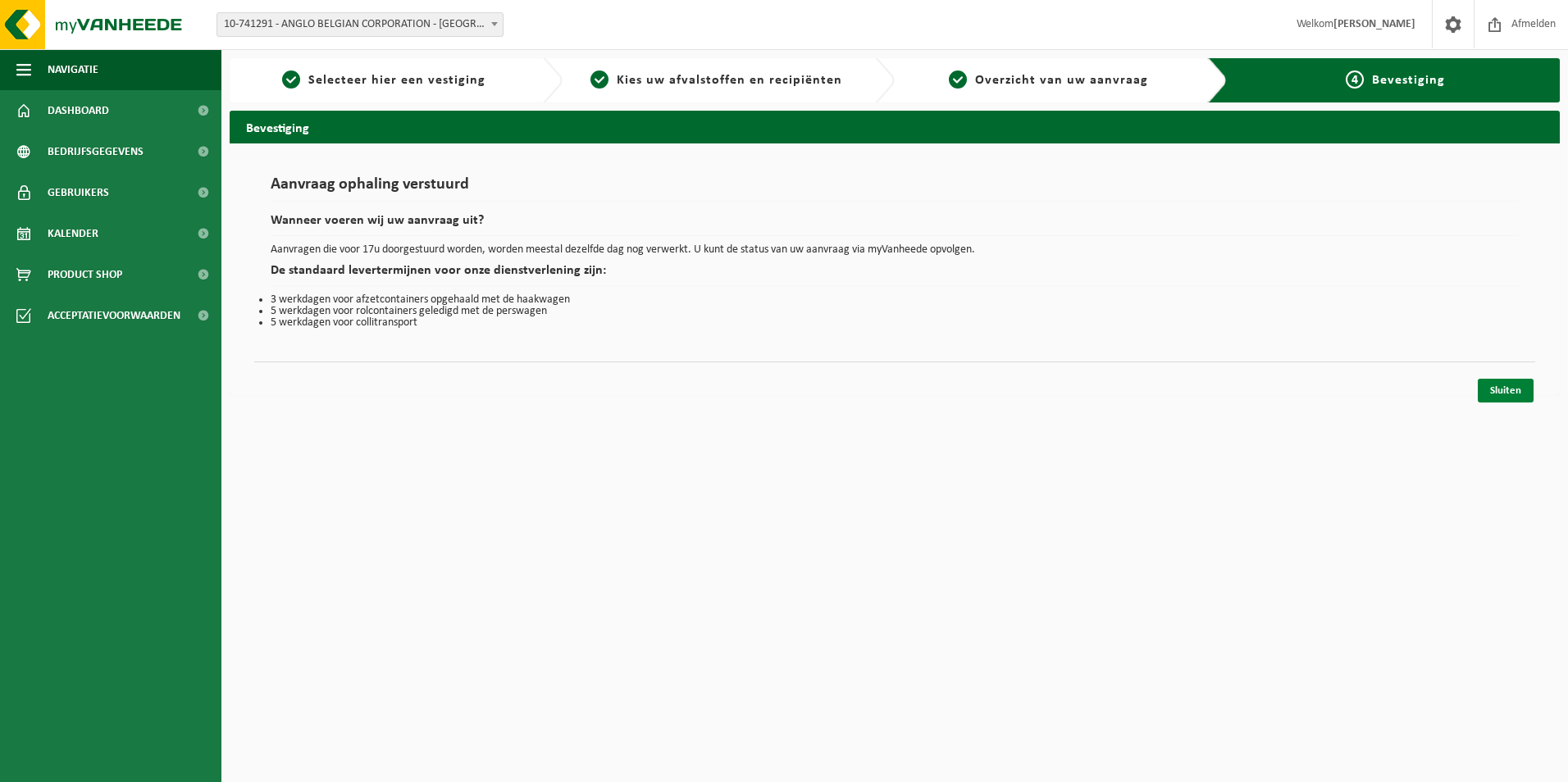
click at [1513, 386] on link "Sluiten" at bounding box center [1505, 391] width 56 height 24
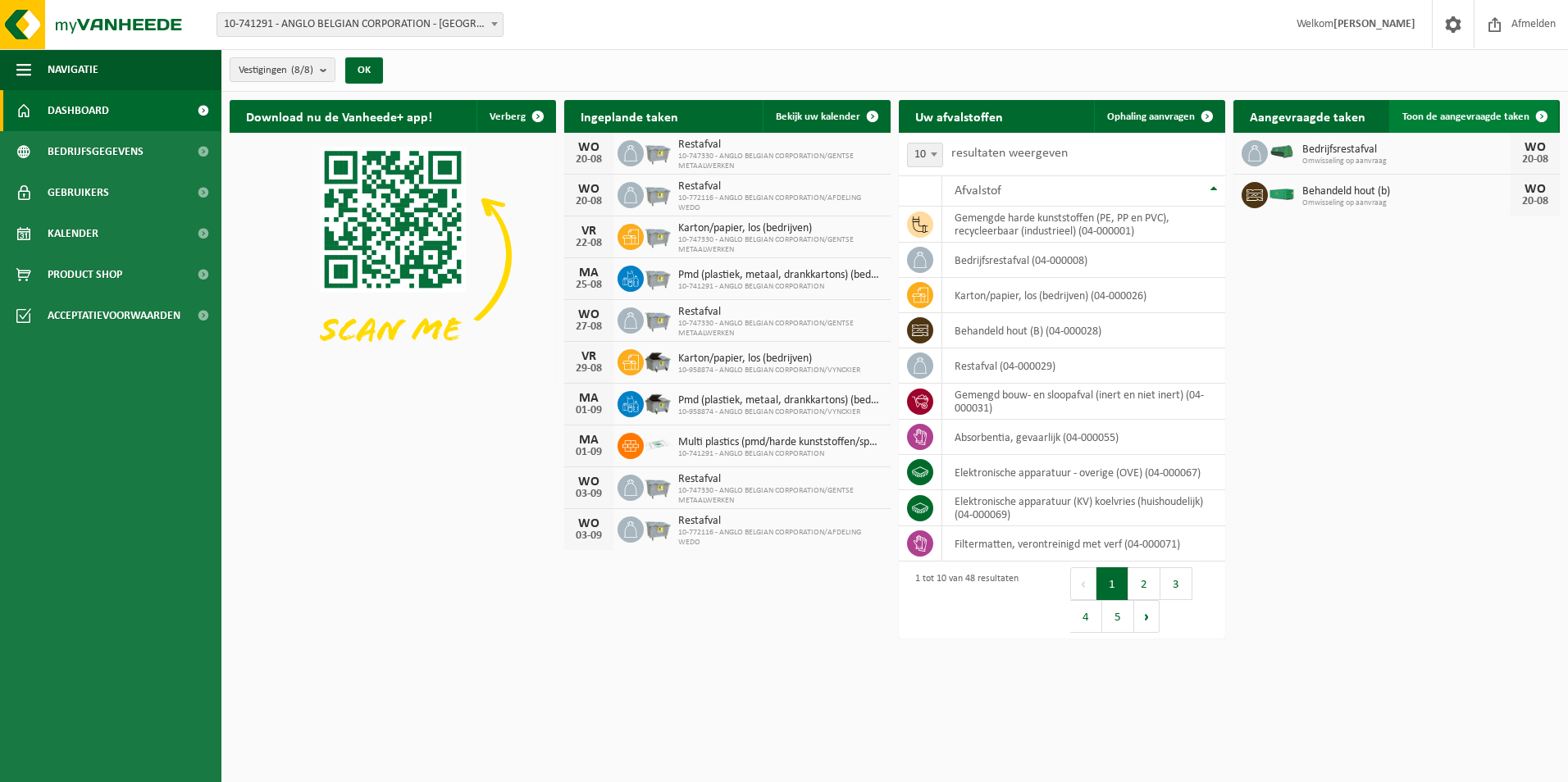
click at [1490, 112] on span "Toon de aangevraagde taken" at bounding box center [1465, 117] width 127 height 10
